Goal: Task Accomplishment & Management: Manage account settings

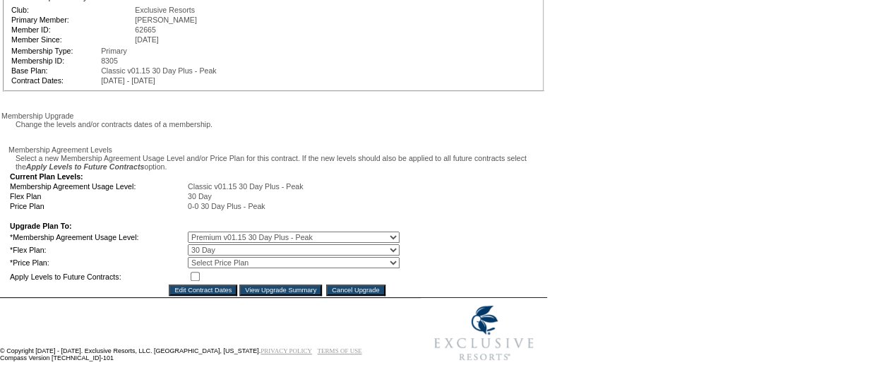
scroll to position [174, 0]
click at [234, 257] on select "Select Price Plan 0-0 30 Day Plus - Peak" at bounding box center [294, 262] width 212 height 11
select select "328"
click at [197, 257] on select "Select Price Plan 0-0 30 Day Plus - Peak" at bounding box center [294, 262] width 212 height 11
click at [200, 272] on input "checkbox" at bounding box center [195, 276] width 9 height 9
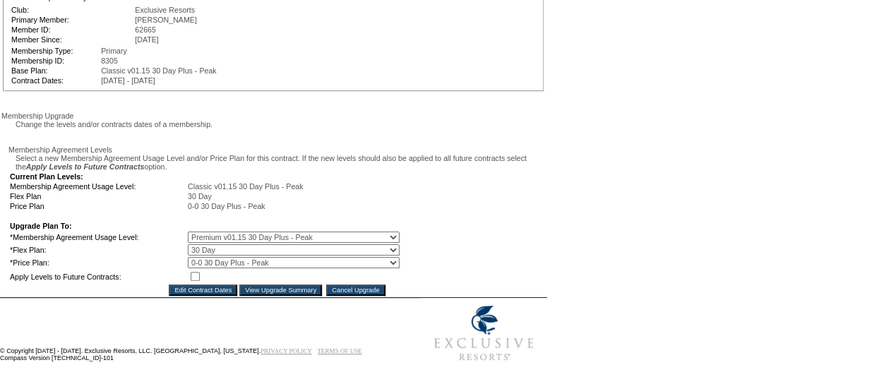
checkbox input "true"
click at [264, 285] on input "View Upgrade Summary" at bounding box center [280, 290] width 83 height 11
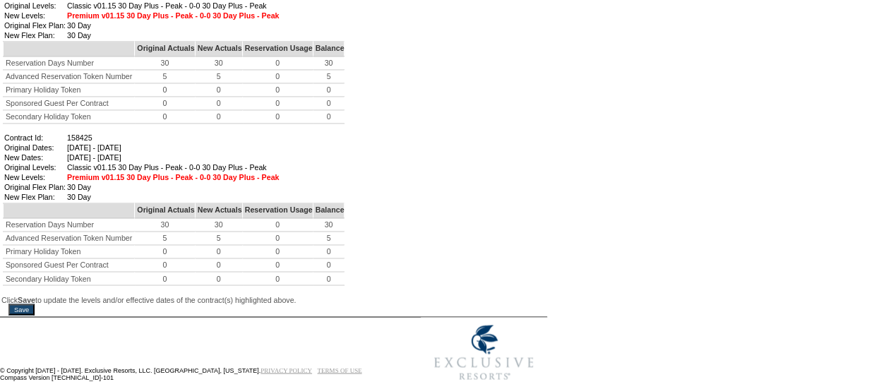
scroll to position [1230, 0]
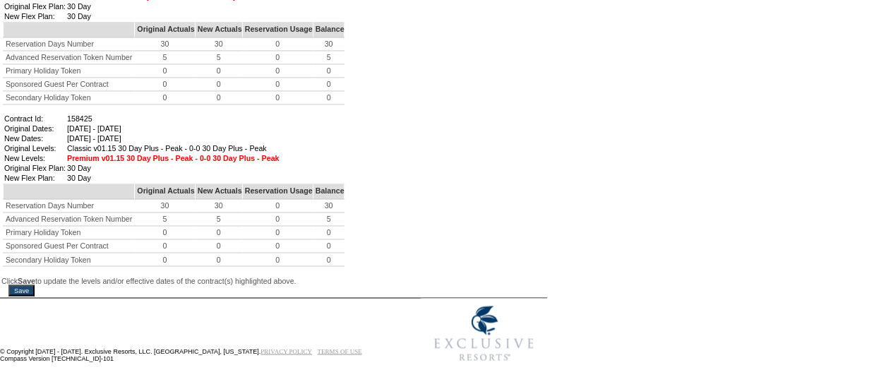
click at [34, 285] on input "Save" at bounding box center [21, 290] width 26 height 11
